Goal: Task Accomplishment & Management: Complete application form

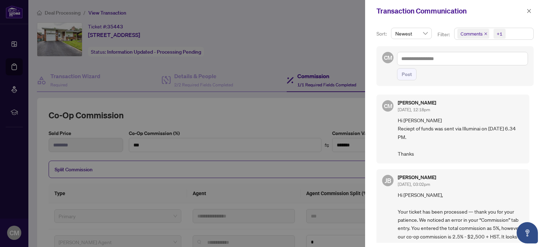
click at [279, 113] on div at bounding box center [272, 123] width 545 height 247
click at [529, 13] on icon "close" at bounding box center [529, 11] width 5 height 5
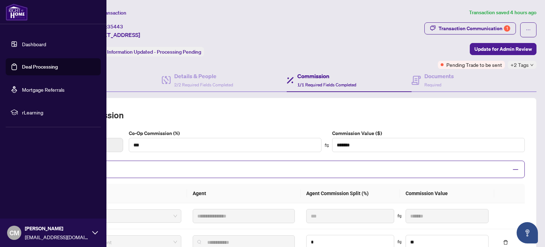
click at [31, 45] on link "Dashboard" at bounding box center [34, 44] width 24 height 6
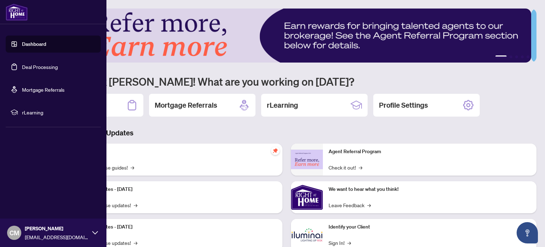
click at [43, 65] on link "Deal Processing" at bounding box center [40, 67] width 36 height 6
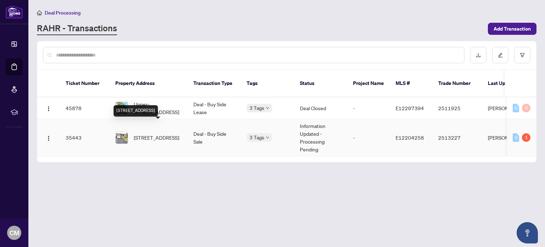
click at [159, 133] on span "[STREET_ADDRESS]" at bounding box center [156, 137] width 45 height 8
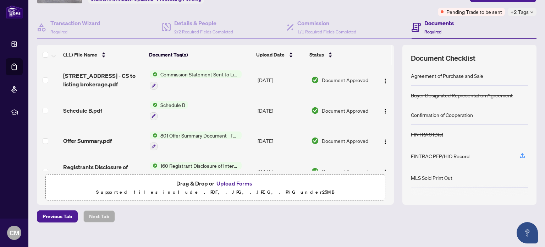
scroll to position [61, 0]
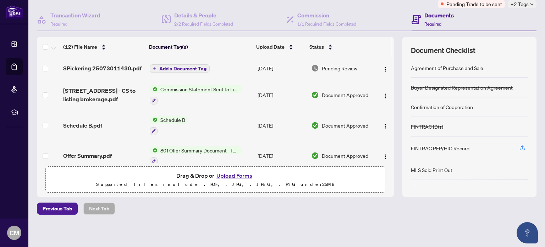
click at [187, 67] on span "Add a Document Tag" at bounding box center [182, 68] width 47 height 5
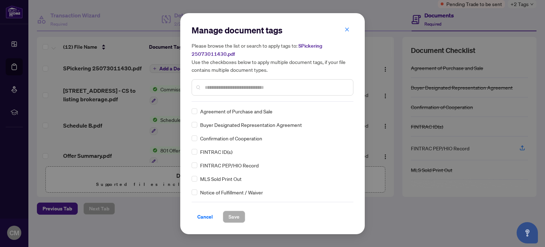
click at [216, 86] on input "text" at bounding box center [276, 87] width 143 height 8
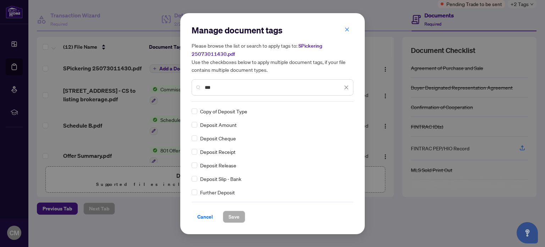
type input "***"
click at [221, 152] on span "Deposit Receipt" at bounding box center [217, 152] width 35 height 8
click at [234, 213] on span "Save" at bounding box center [234, 216] width 11 height 11
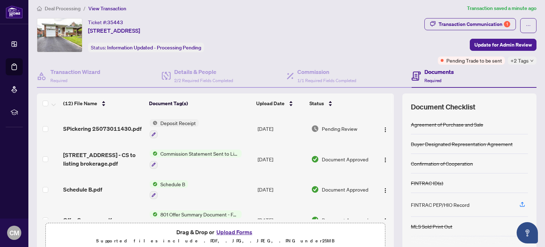
scroll to position [0, 0]
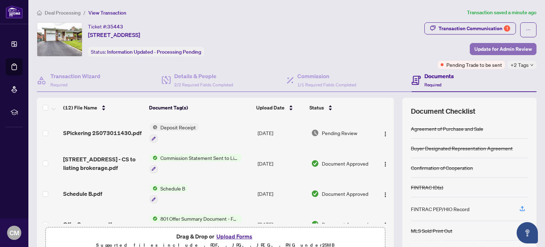
click at [495, 48] on span "Update for Admin Review" at bounding box center [502, 48] width 57 height 11
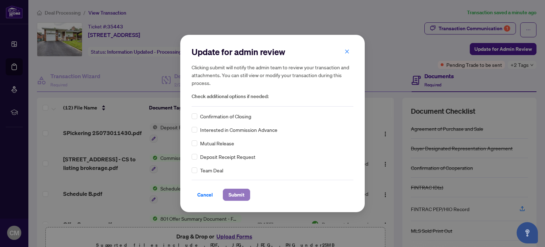
click at [238, 194] on span "Submit" at bounding box center [237, 194] width 16 height 11
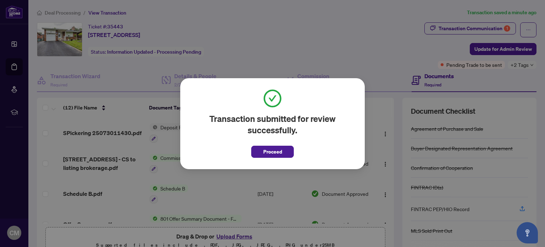
click at [306, 33] on div "Transaction submitted for review successfully. Proceed Cancel OK" at bounding box center [272, 123] width 545 height 247
click at [280, 150] on span "Proceed" at bounding box center [272, 151] width 19 height 11
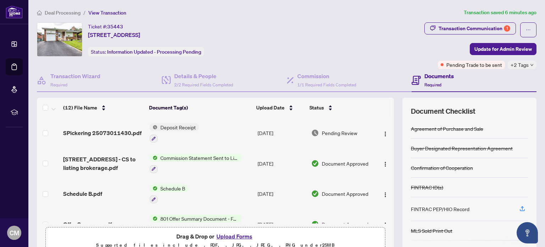
click at [317, 33] on div "Ticket #: 35443 [STREET_ADDRESS] Status: Information Updated - Processing Pendi…" at bounding box center [229, 39] width 385 height 34
